Goal: Task Accomplishment & Management: Use online tool/utility

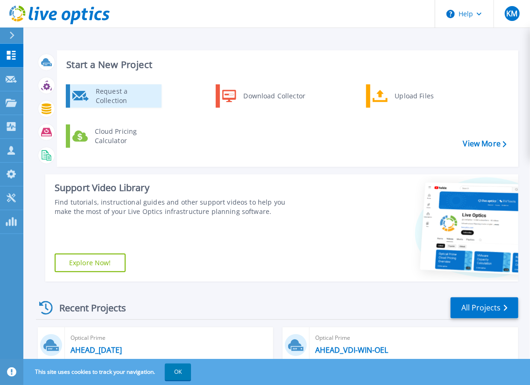
click at [104, 97] on div "Request a Collection" at bounding box center [125, 96] width 68 height 19
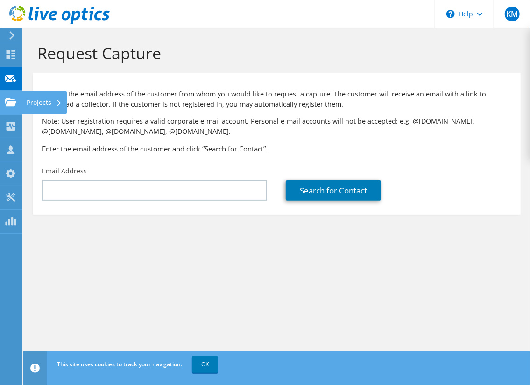
click at [14, 105] on use at bounding box center [10, 102] width 11 height 8
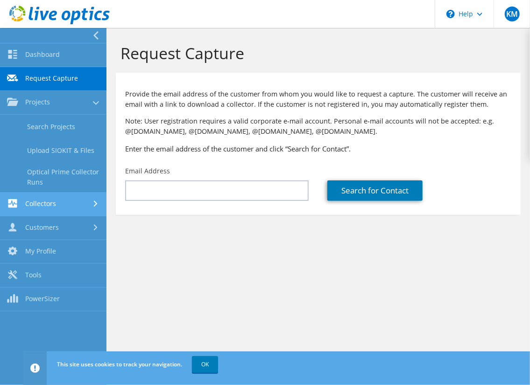
click at [40, 198] on link "Collectors" at bounding box center [53, 205] width 106 height 24
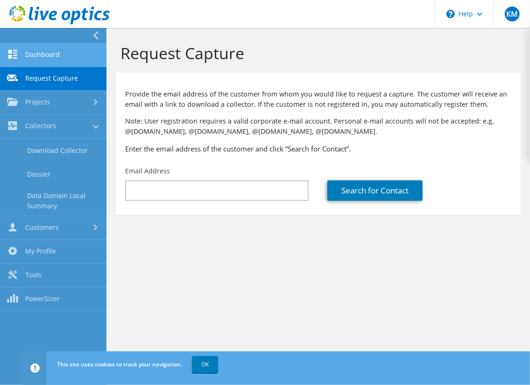
click at [65, 53] on link "Dashboard" at bounding box center [53, 55] width 106 height 24
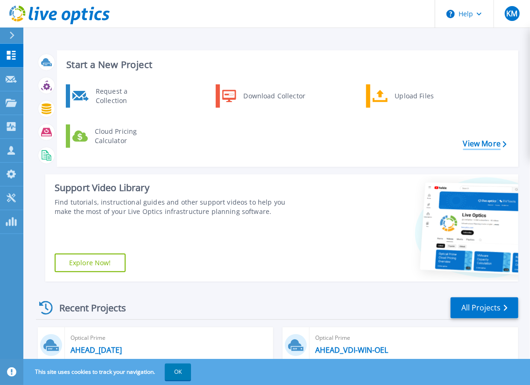
click at [481, 144] on link "View More" at bounding box center [484, 144] width 43 height 9
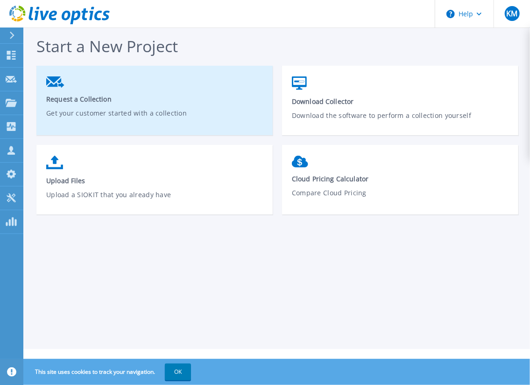
click at [155, 115] on p "Get your customer started with a collection" at bounding box center [154, 118] width 217 height 21
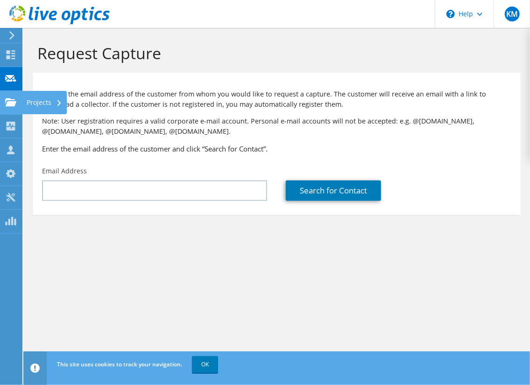
click at [14, 103] on use at bounding box center [10, 102] width 11 height 8
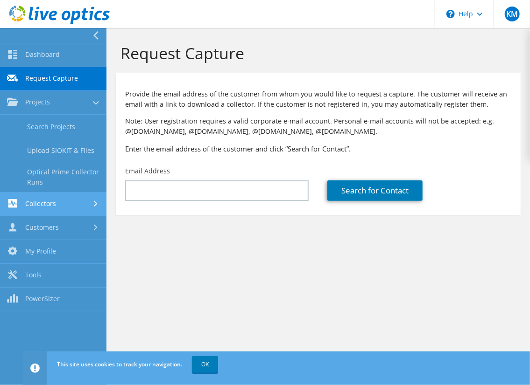
click at [40, 201] on link "Collectors" at bounding box center [53, 205] width 106 height 24
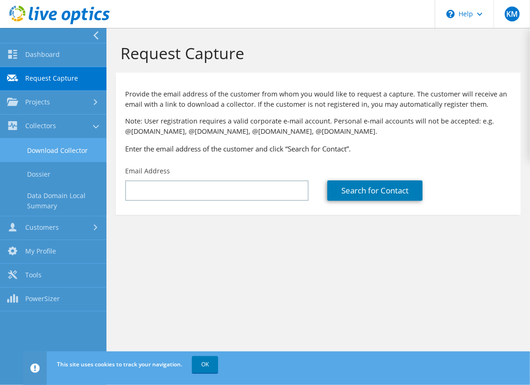
click at [47, 150] on link "Download Collector" at bounding box center [53, 151] width 106 height 24
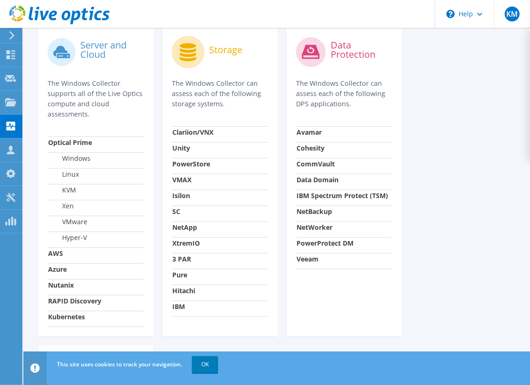
scroll to position [291, 0]
